Goal: Use online tool/utility: Utilize a website feature to perform a specific function

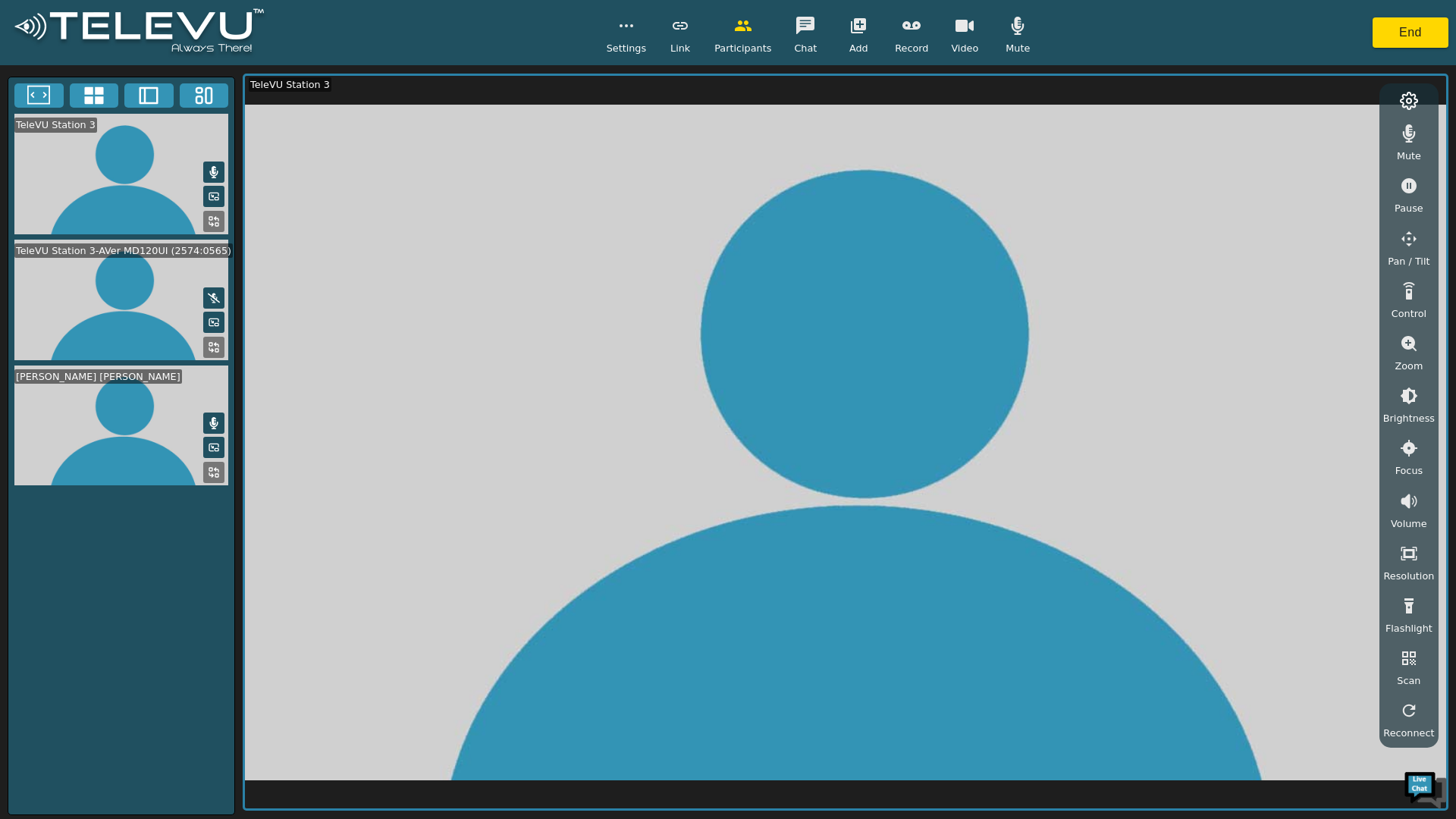
click at [207, 462] on button at bounding box center [213, 472] width 21 height 21
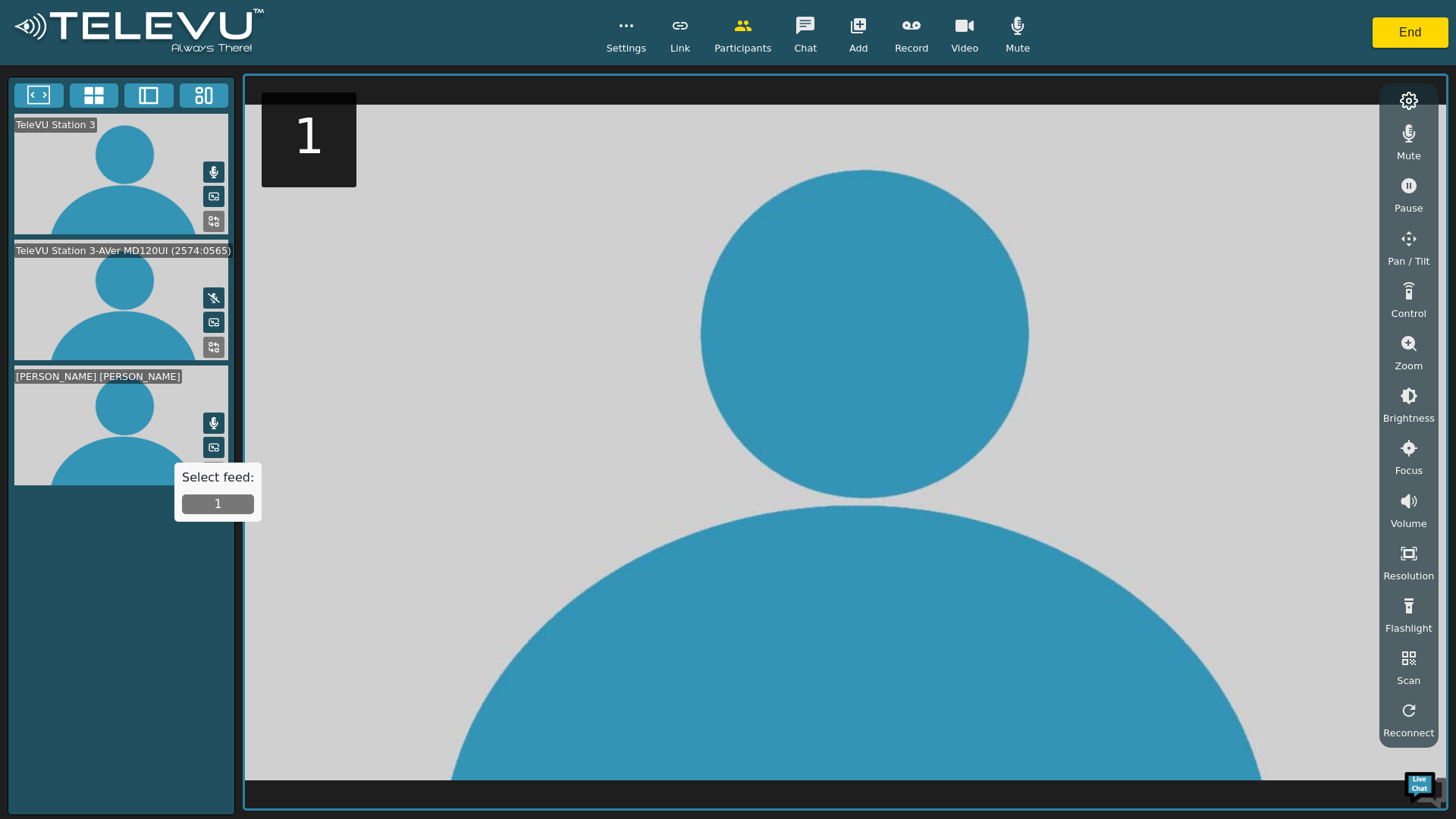
click at [205, 496] on button "1" at bounding box center [218, 504] width 72 height 19
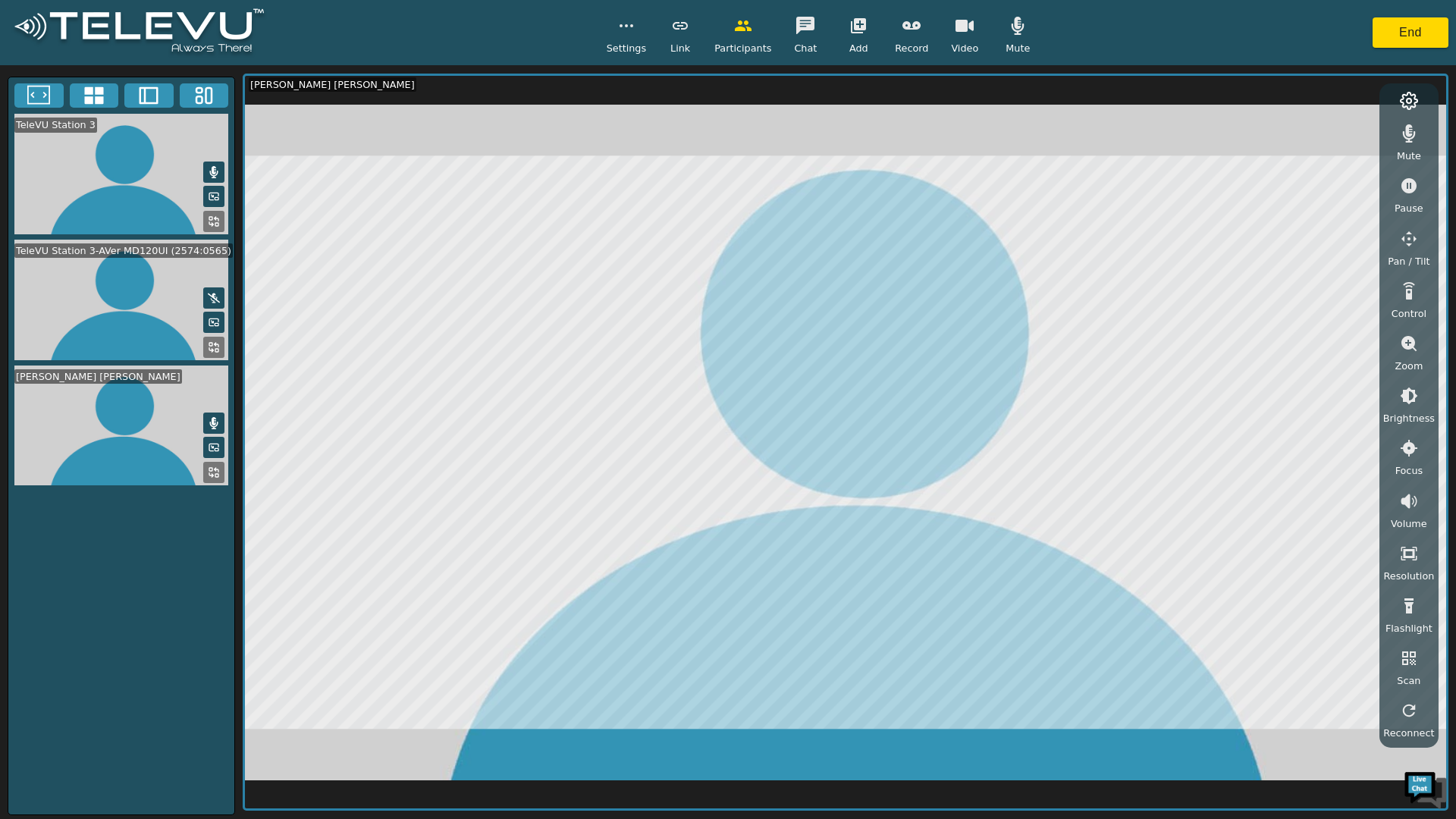
click at [205, 462] on button at bounding box center [213, 472] width 21 height 21
